Goal: Task Accomplishment & Management: Use online tool/utility

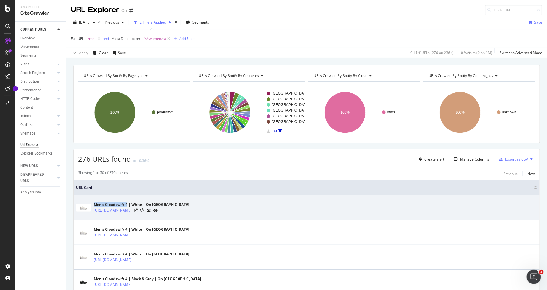
drag, startPoint x: 95, startPoint y: 203, endPoint x: 127, endPoint y: 203, distance: 31.9
click at [127, 203] on div "Men's Cloudswift 4 | White | On [GEOGRAPHIC_DATA]" at bounding box center [142, 204] width 96 height 5
copy div "Men's Cloudswift 4"
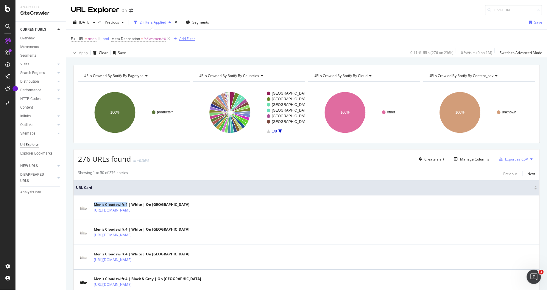
click at [191, 38] on div "Add Filter" at bounding box center [187, 38] width 16 height 5
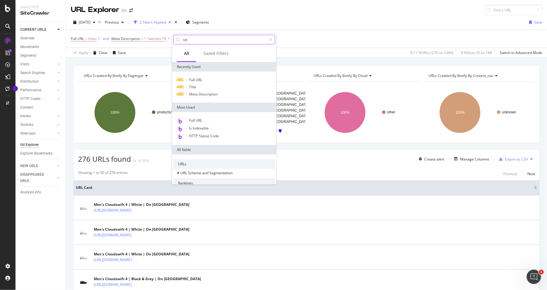
type input "title"
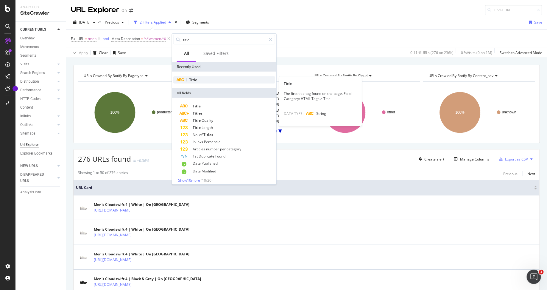
click at [233, 80] on div "Title" at bounding box center [224, 79] width 102 height 7
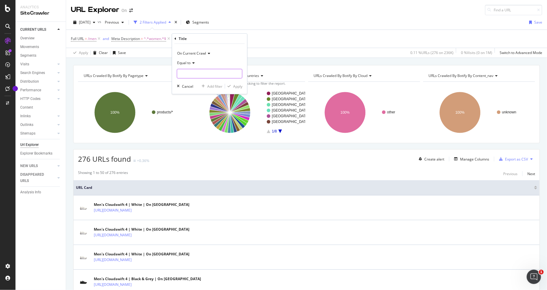
click at [215, 76] on input "text" at bounding box center [209, 74] width 65 height 10
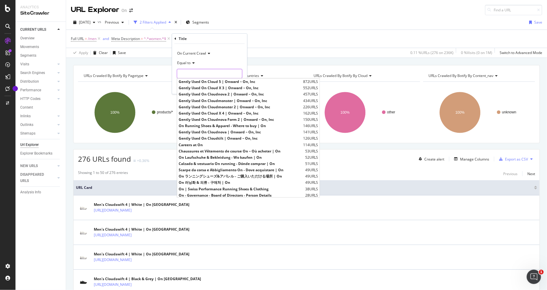
paste input "Men's Cloudswift 4"
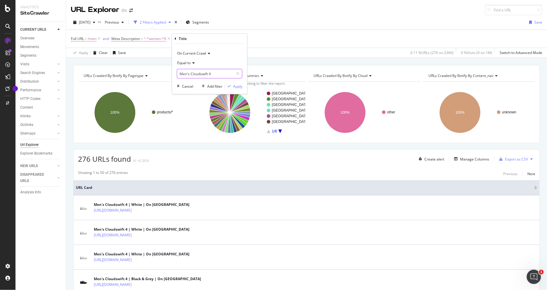
type input "Men's Cloudswift 4"
click at [191, 61] on icon at bounding box center [193, 63] width 4 height 4
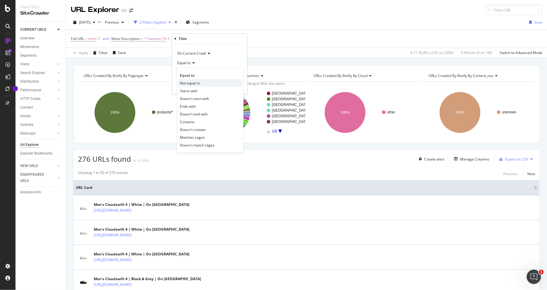
click at [194, 80] on span "Not equal to" at bounding box center [190, 82] width 20 height 5
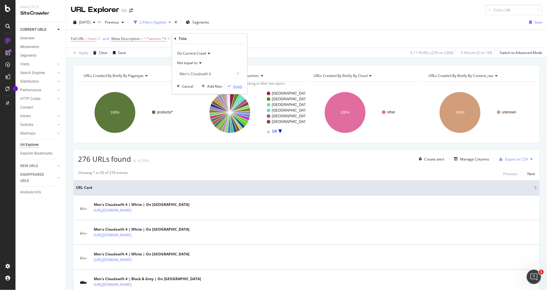
click at [237, 86] on div "Apply" at bounding box center [237, 85] width 9 height 5
click at [204, 39] on span "Men's Cloudswift 4" at bounding box center [207, 39] width 31 height 8
click at [205, 60] on span "Not equal to" at bounding box center [197, 61] width 20 height 5
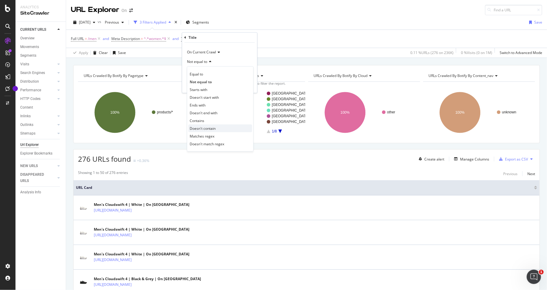
click at [209, 128] on span "Doesn't contain" at bounding box center [203, 128] width 26 height 5
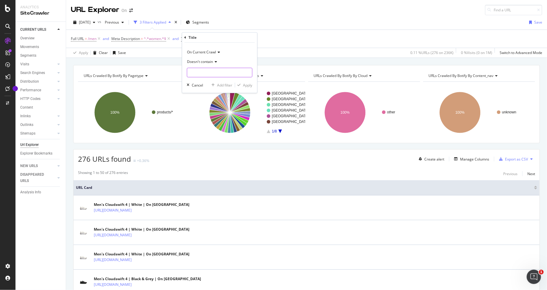
click at [230, 69] on input "text" at bounding box center [219, 73] width 65 height 10
paste input "Men's Cloudswift 4"
type input "Men's Cloudswift 4"
click at [246, 83] on div "Apply" at bounding box center [247, 85] width 9 height 5
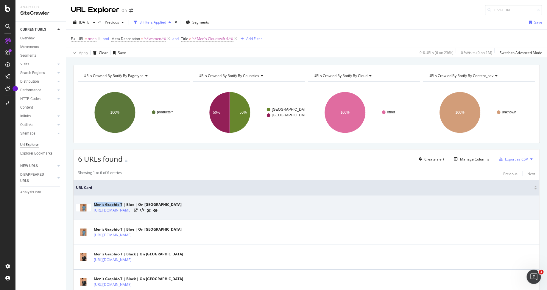
drag, startPoint x: 93, startPoint y: 204, endPoint x: 123, endPoint y: 204, distance: 29.8
click at [123, 205] on div "Men's Graphic-T | Blue | On [GEOGRAPHIC_DATA] [URL][DOMAIN_NAME]" at bounding box center [306, 207] width 461 height 15
click at [106, 204] on div "Men's Graphic-T | Blue | On [GEOGRAPHIC_DATA]" at bounding box center [138, 204] width 88 height 5
drag, startPoint x: 106, startPoint y: 204, endPoint x: 120, endPoint y: 204, distance: 14.3
click at [121, 204] on div "Men's Graphic-T | Blue | On [GEOGRAPHIC_DATA]" at bounding box center [138, 204] width 88 height 5
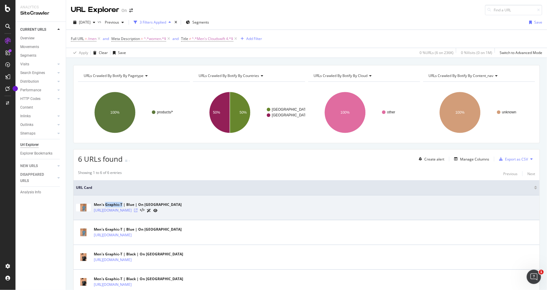
click at [138, 208] on icon at bounding box center [136, 210] width 4 height 4
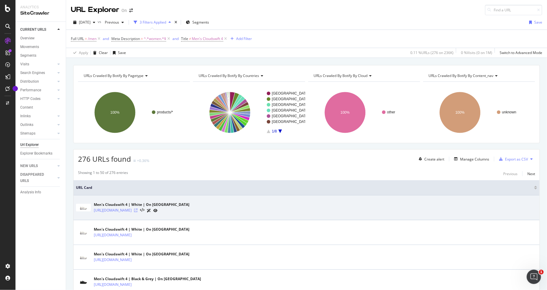
click at [138, 209] on icon at bounding box center [136, 210] width 4 height 4
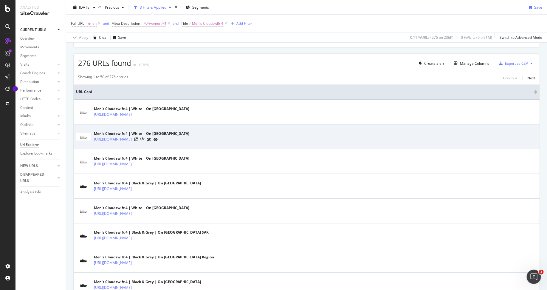
scroll to position [113, 0]
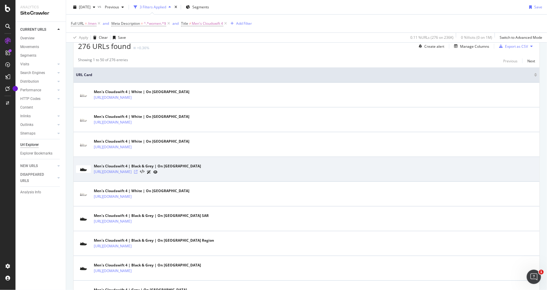
click at [138, 170] on icon at bounding box center [136, 172] width 4 height 4
